Goal: Task Accomplishment & Management: Use online tool/utility

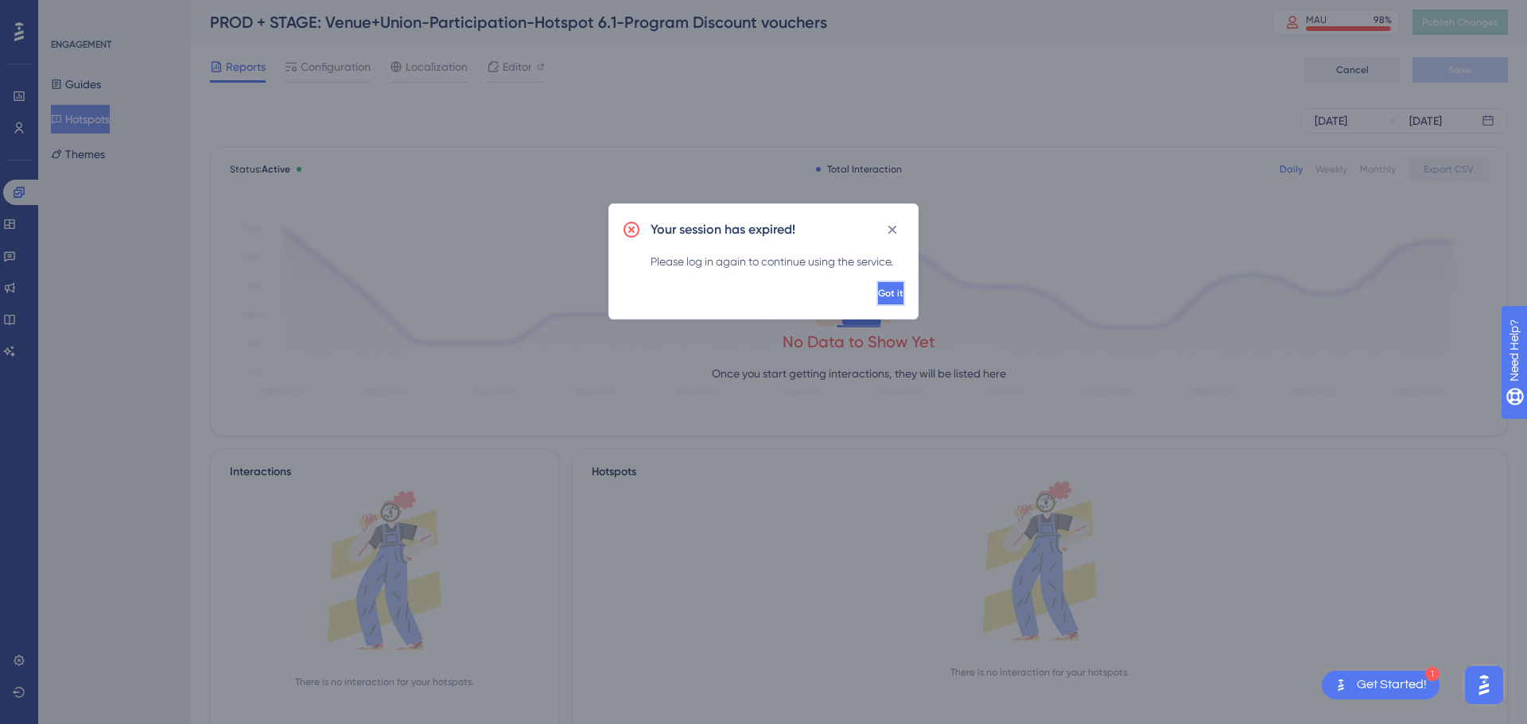
click at [878, 295] on span "Got it" at bounding box center [890, 293] width 25 height 13
